Goal: Task Accomplishment & Management: Complete application form

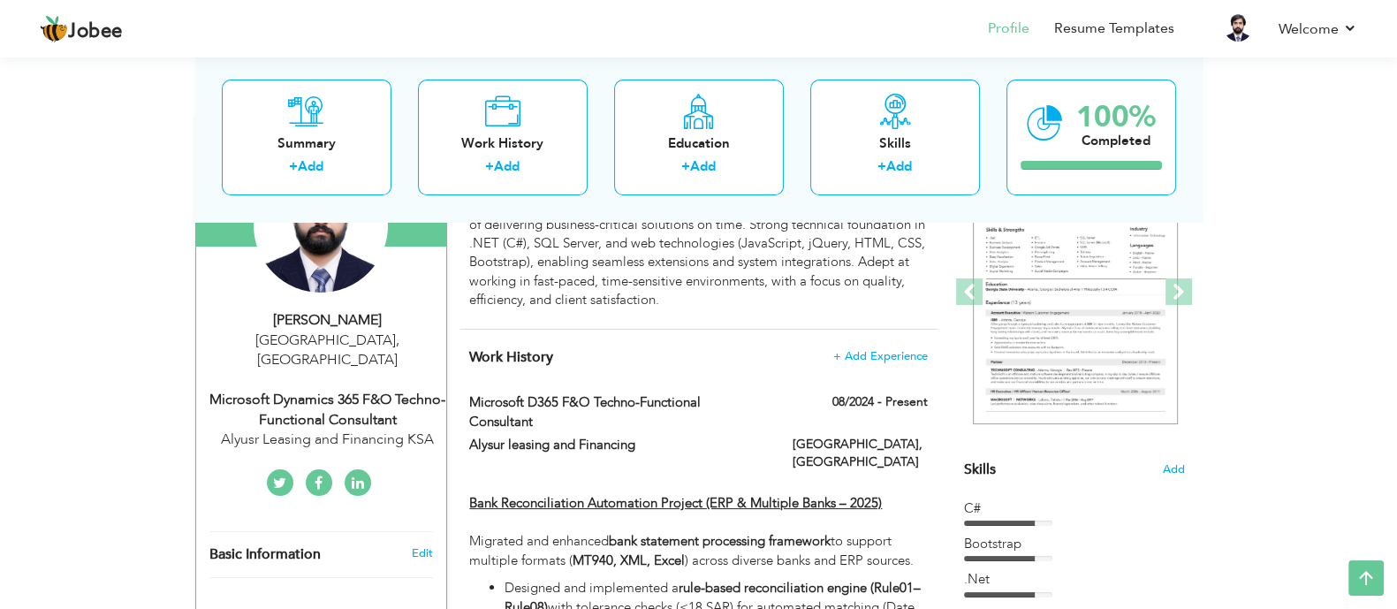
click at [409, 390] on div "Microsoft Dynamics 365 F&O Techno-Functional Consultant" at bounding box center [327, 410] width 237 height 41
select select "number:166"
select select "number:6"
type input "Alyusr Leasing and Financing KSA"
type input "Microsoft Dynamics 365 F&O Techno-Functional Consultant"
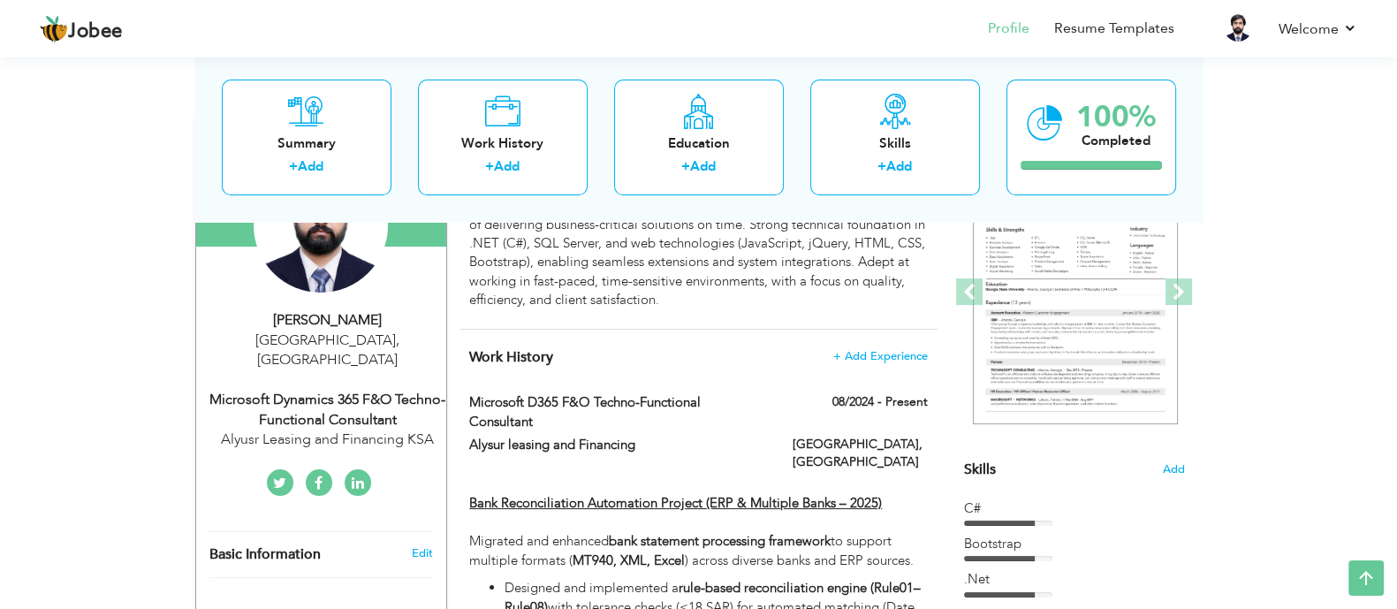
type input "https://www.linkedin.com/in/muhammadazharsaeed89b75121b/"
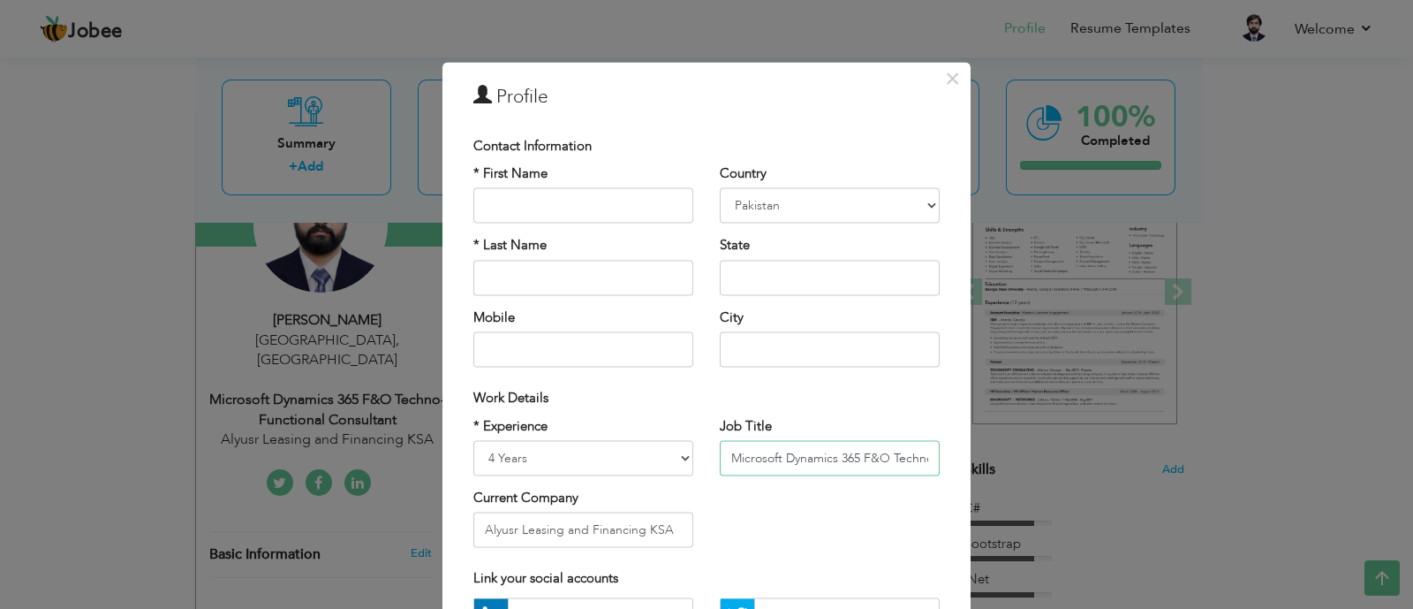
click at [886, 466] on input "Microsoft Dynamics 365 F&O Techno-Functional Consultant" at bounding box center [830, 457] width 220 height 35
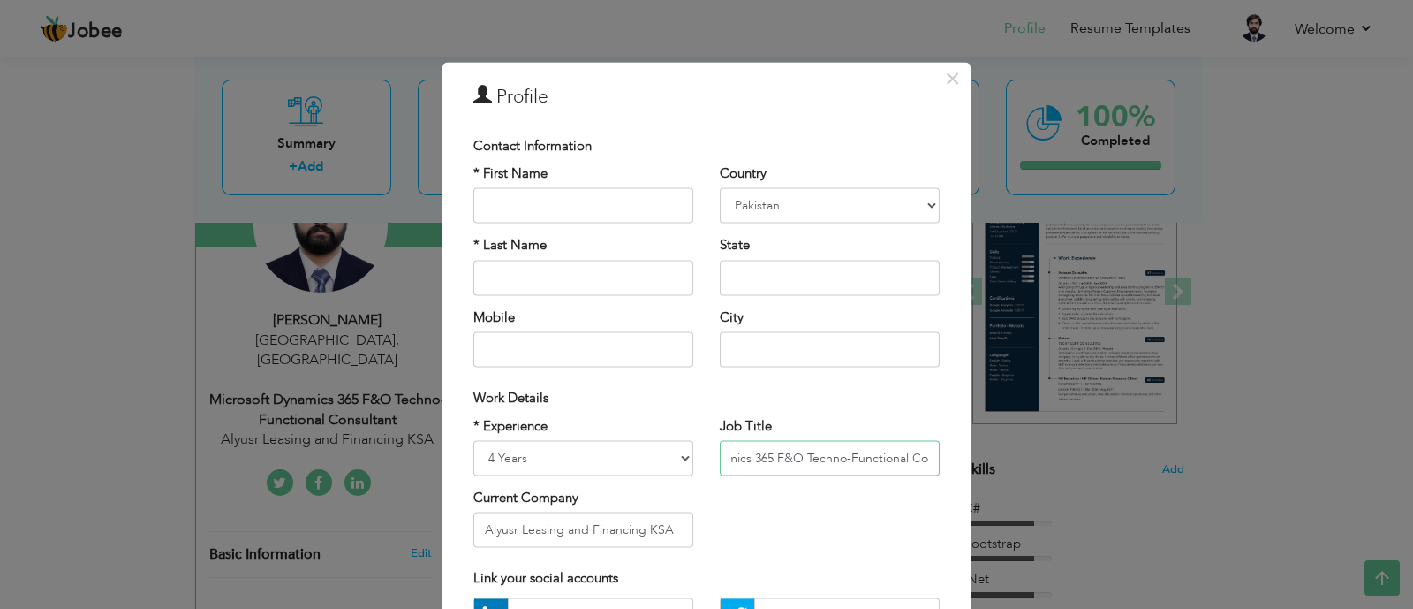
scroll to position [0, 128]
click at [857, 456] on input "Microsoft Dynamics 365 F&O Techno-Functional Consultant" at bounding box center [830, 457] width 220 height 35
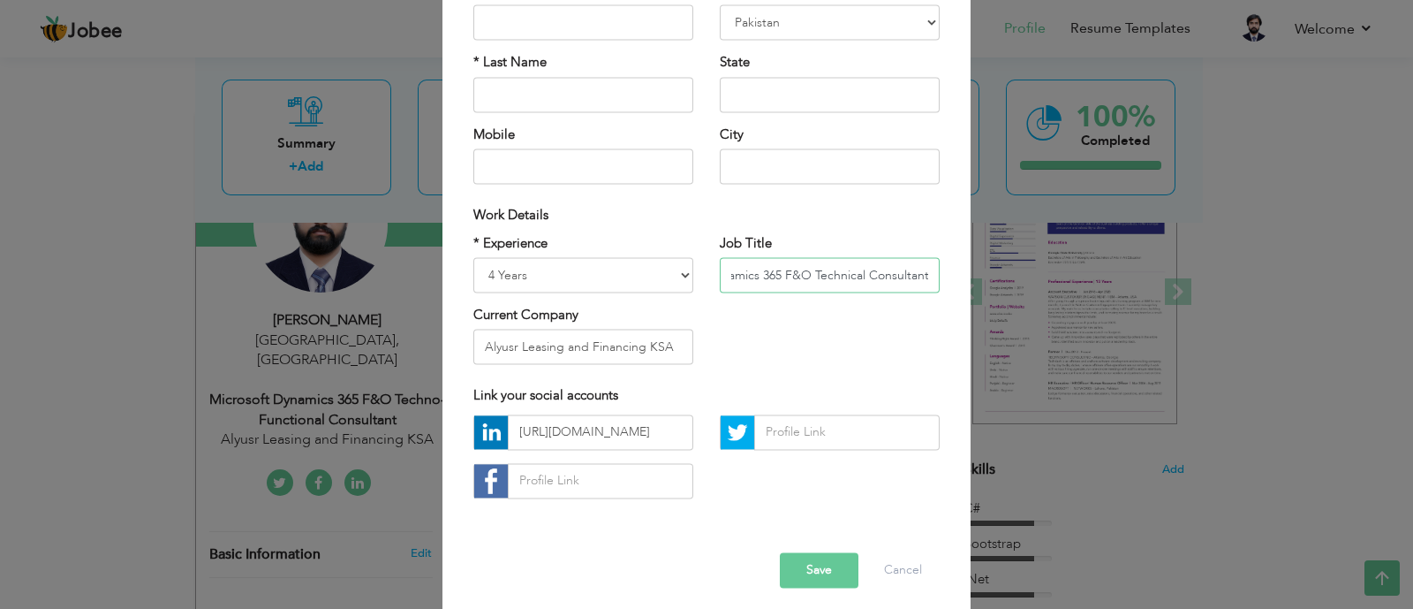
scroll to position [193, 0]
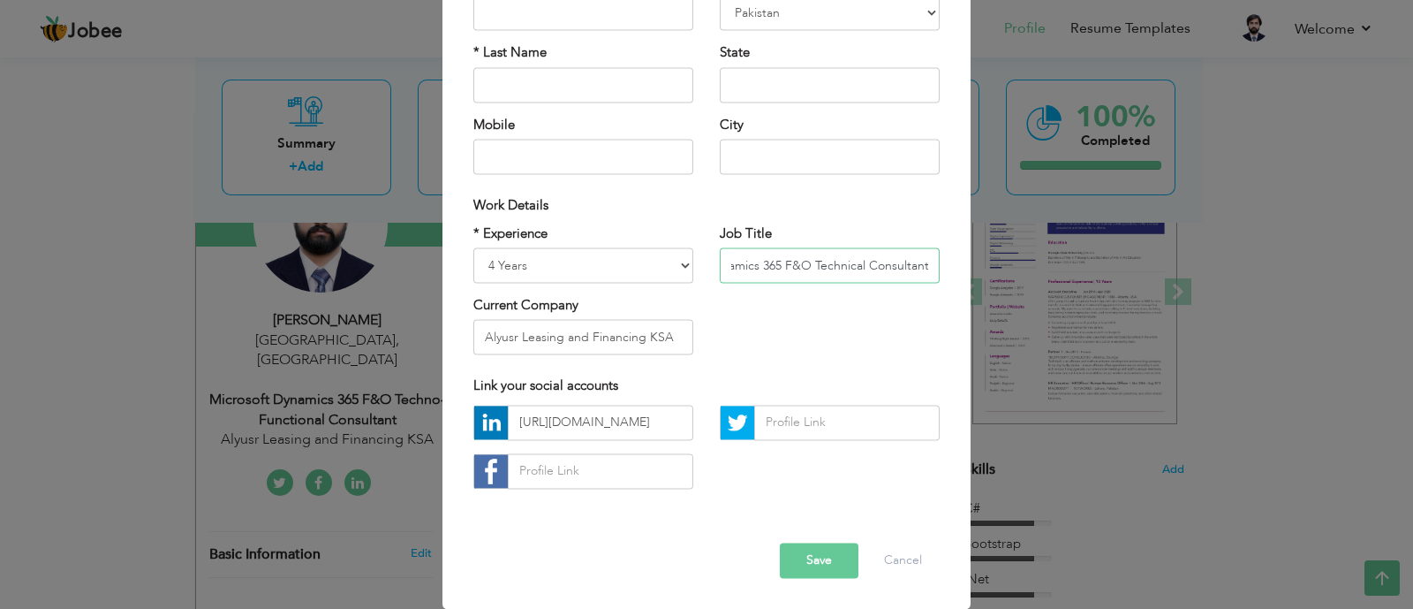
type input "Microsoft Dynamics 365 F&O Technical Consultant"
click at [810, 565] on button "Save" at bounding box center [819, 559] width 79 height 35
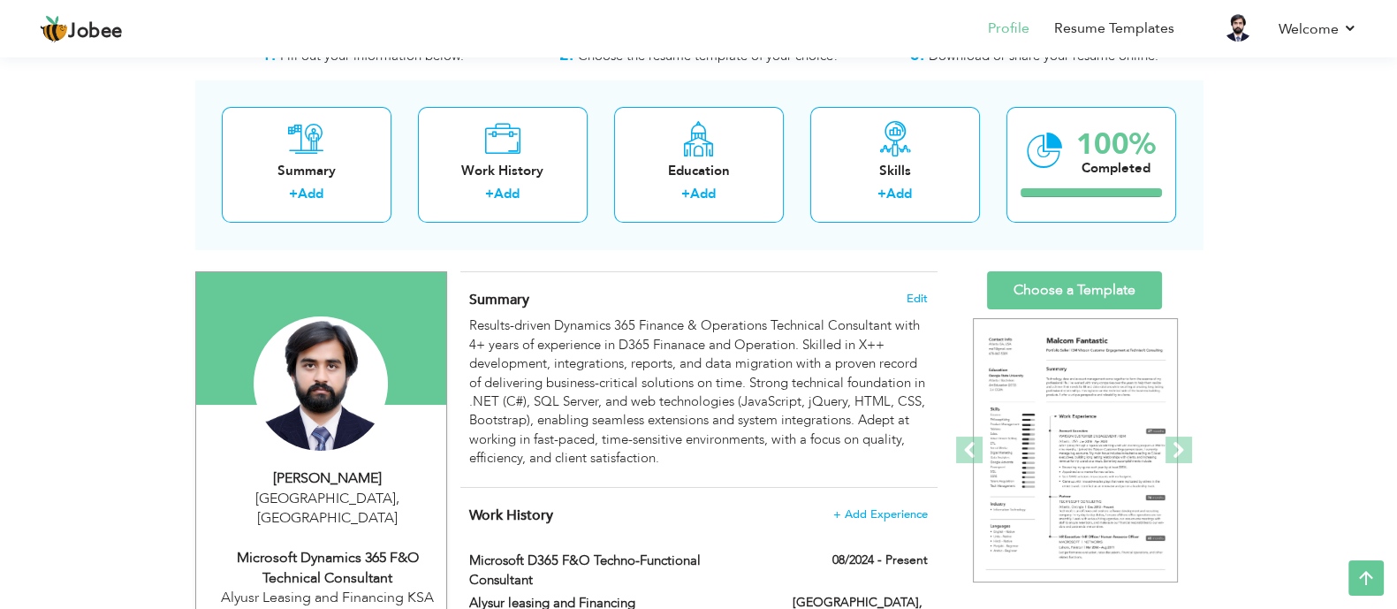
scroll to position [0, 0]
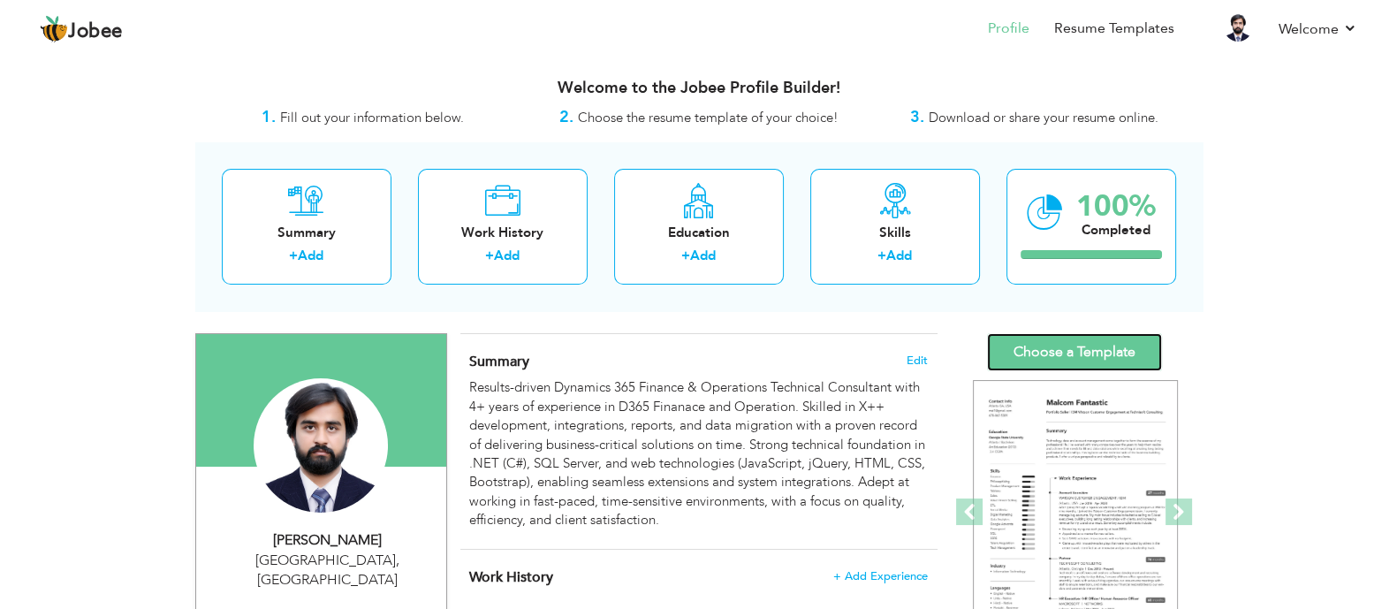
click at [1025, 355] on link "Choose a Template" at bounding box center [1074, 352] width 175 height 38
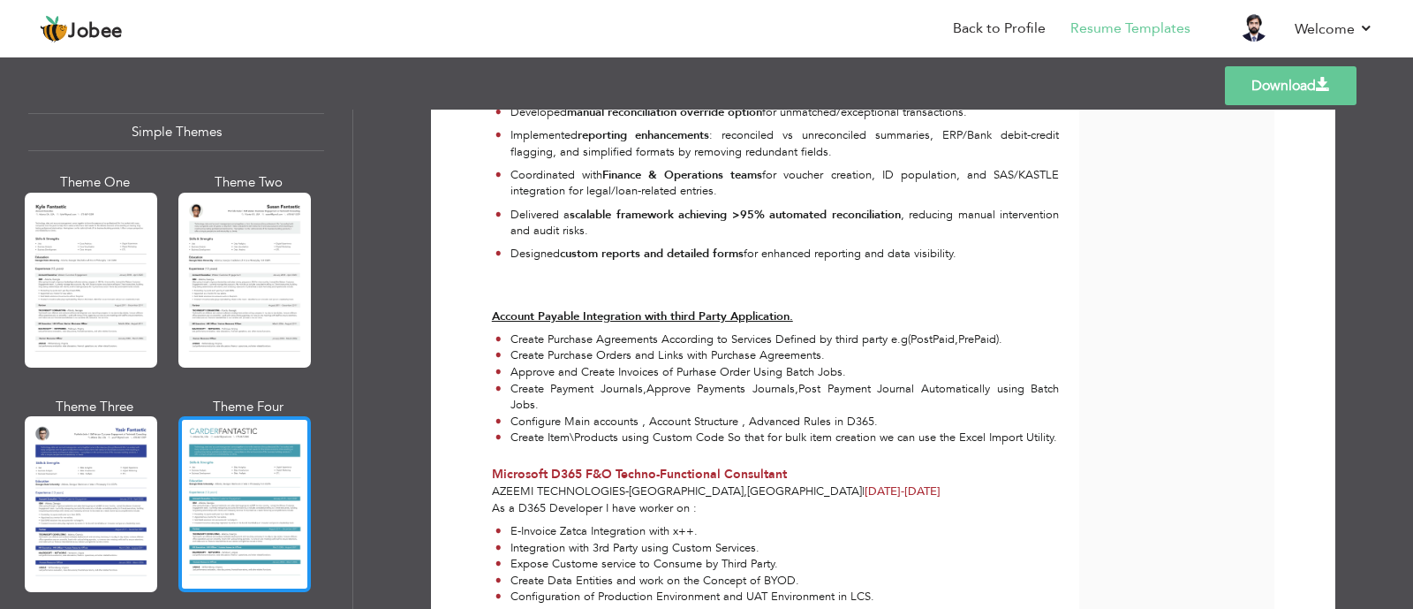
scroll to position [2889, 0]
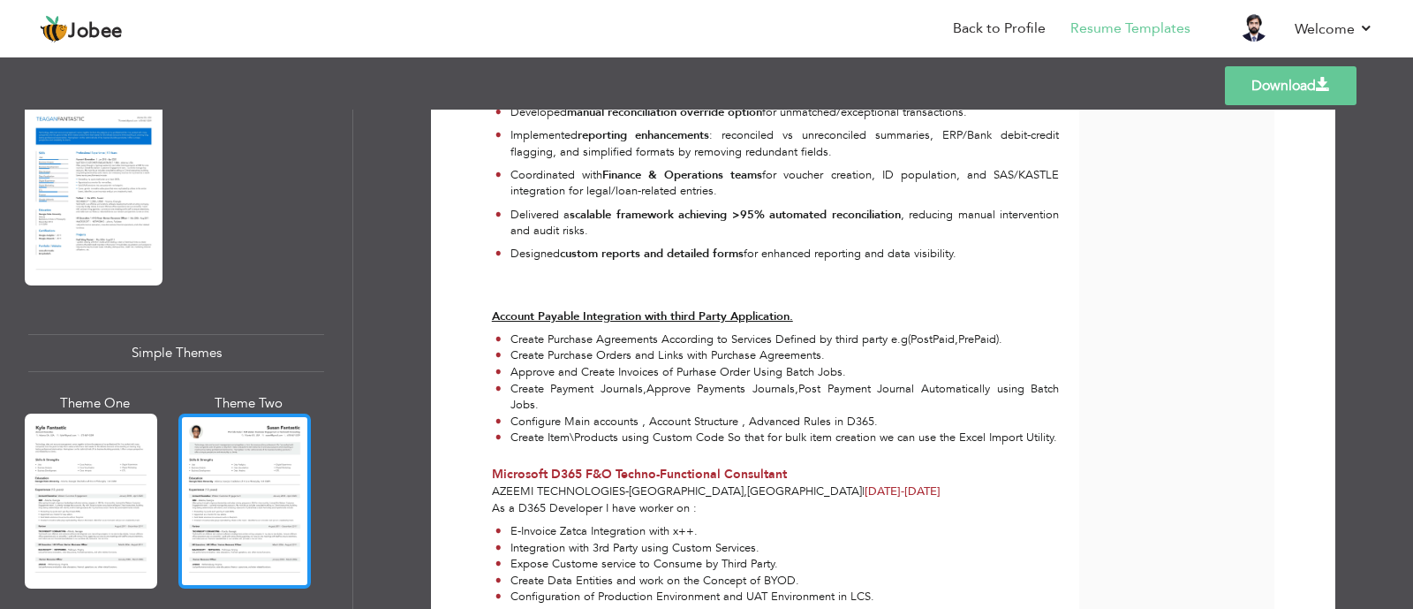
click at [243, 473] on div at bounding box center [244, 500] width 133 height 175
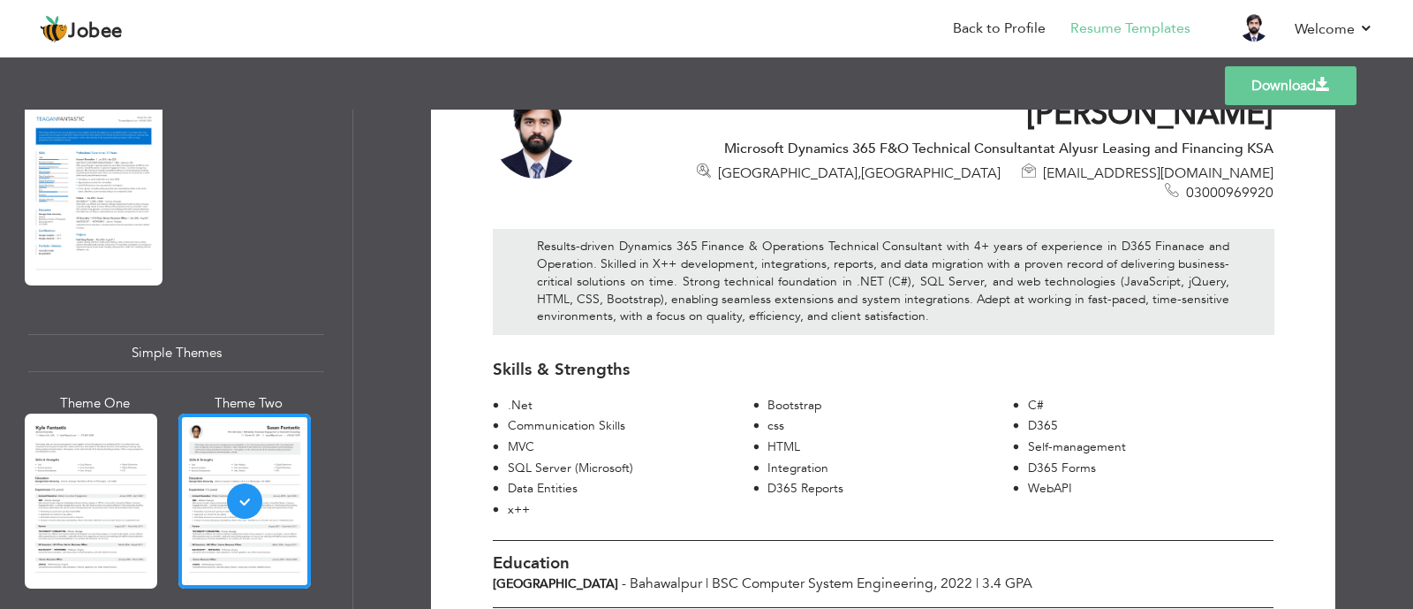
scroll to position [110, 0]
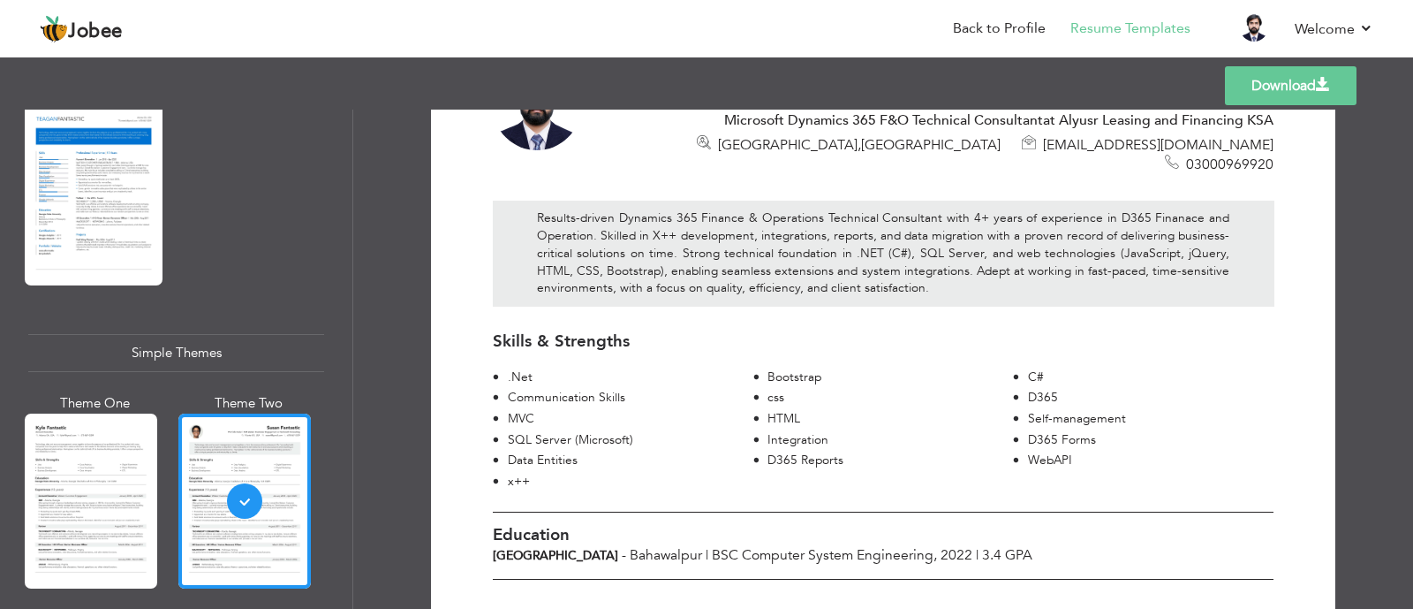
click at [1295, 77] on link "Download" at bounding box center [1291, 85] width 132 height 39
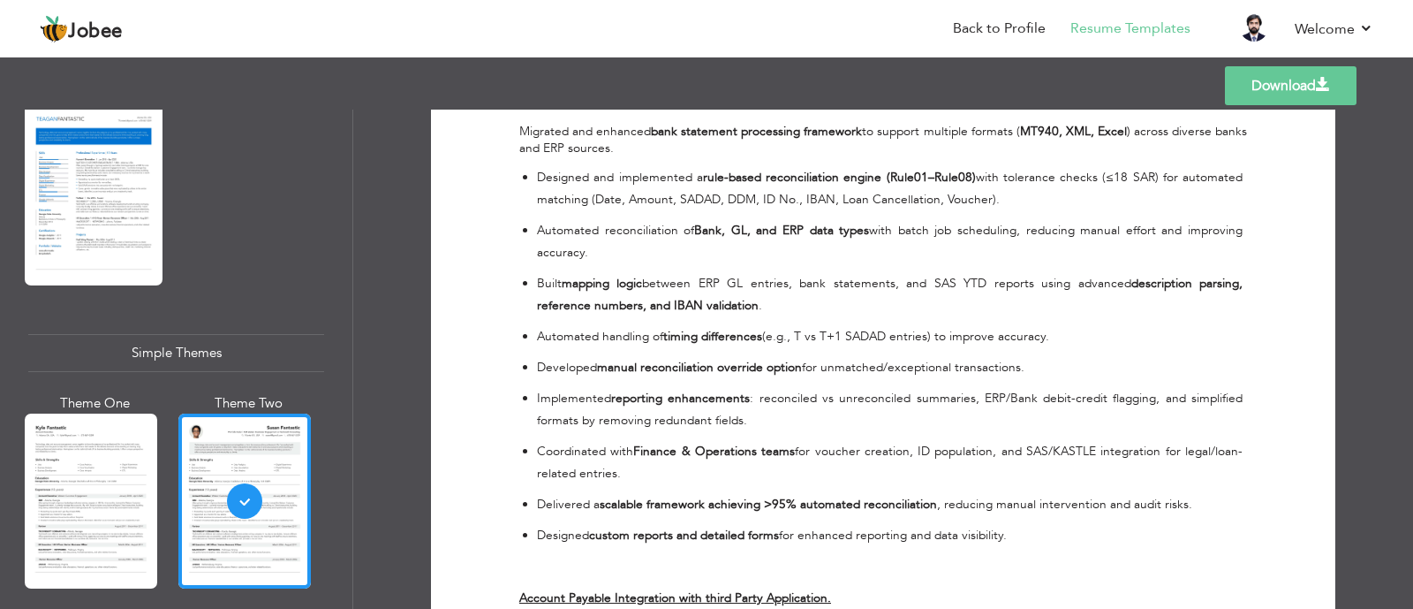
scroll to position [772, 0]
